Goal: Navigation & Orientation: Find specific page/section

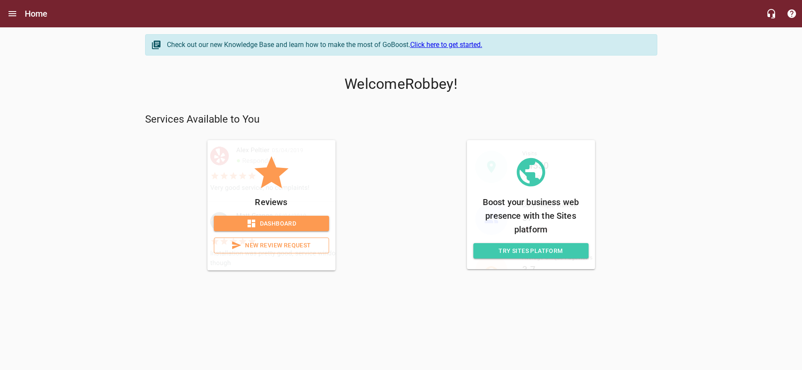
click at [279, 223] on span "Dashboard" at bounding box center [272, 223] width 102 height 11
